Goal: Download file/media

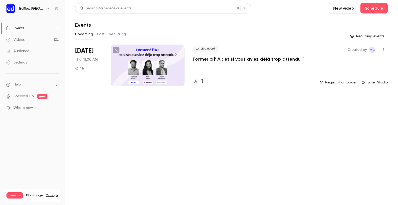
click at [32, 28] on link "Events 1" at bounding box center [32, 28] width 65 height 11
click at [31, 39] on link "Videos 122" at bounding box center [32, 39] width 65 height 11
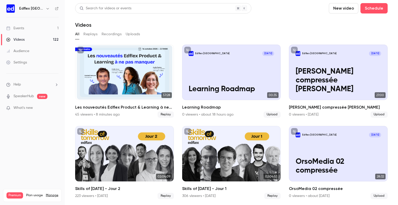
click at [24, 25] on link "Events 1" at bounding box center [32, 28] width 65 height 11
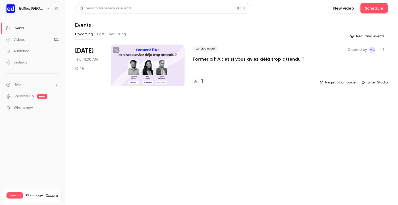
click at [25, 36] on link "Videos 122" at bounding box center [32, 39] width 65 height 11
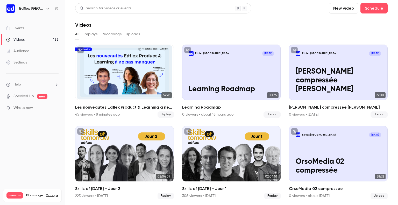
click at [109, 35] on button "Recordings" at bounding box center [111, 34] width 20 height 8
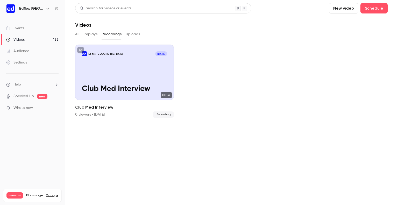
click at [91, 33] on button "Replays" at bounding box center [90, 34] width 14 height 8
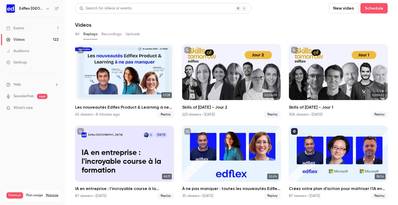
click at [73, 32] on main "Search for videos or events New video Schedule Videos All Replays Recordings Up…" at bounding box center [231, 102] width 333 height 205
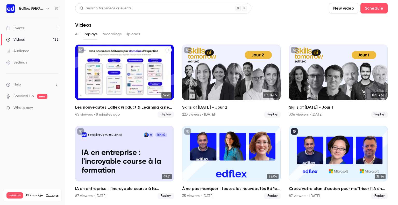
click at [110, 70] on div "Les nouveautés Edflex Product & Learning à ne pas manquer" at bounding box center [124, 72] width 99 height 55
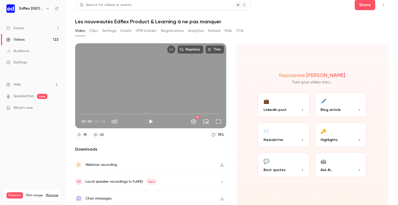
scroll to position [4, 0]
click at [169, 32] on button "Registrations" at bounding box center [172, 30] width 23 height 8
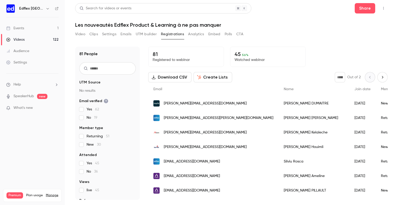
click at [176, 77] on button "Download CSV" at bounding box center [169, 77] width 43 height 10
click at [80, 32] on button "Video" at bounding box center [80, 34] width 10 height 8
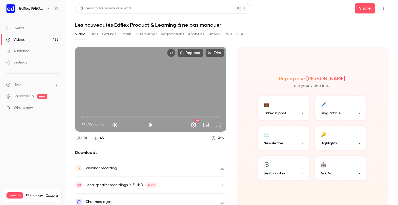
click at [220, 166] on icon "button" at bounding box center [222, 168] width 4 height 4
